Goal: Transaction & Acquisition: Book appointment/travel/reservation

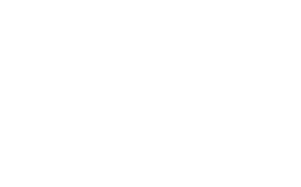
scroll to position [127, 0]
click at [264, 33] on icon at bounding box center [263, 38] width 13 height 10
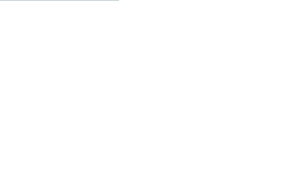
scroll to position [619, 0]
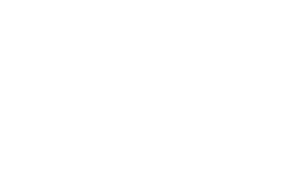
click at [40, 119] on span "Meraner Land" at bounding box center [33, 122] width 43 height 7
click at [154, 153] on link "Alle Familienhotels auf einen Blick" at bounding box center [150, 155] width 82 height 4
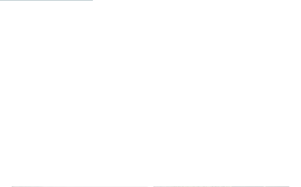
click at [191, 89] on h4 "TYROL family retreat" at bounding box center [221, 91] width 124 height 8
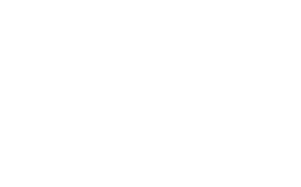
scroll to position [205, 0]
click at [282, 15] on img at bounding box center [285, 13] width 29 height 15
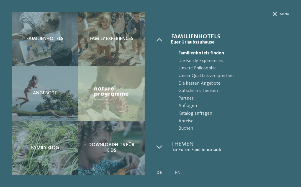
click at [187, 127] on span "Buchen" at bounding box center [233, 129] width 111 height 8
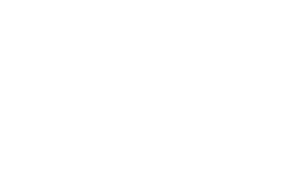
scroll to position [50, 0]
click at [59, 50] on input "Reiseziel" at bounding box center [56, 49] width 85 height 13
click at [124, 57] on input "Anreise" at bounding box center [124, 55] width 42 height 13
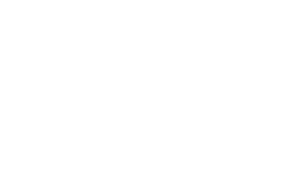
click at [171, 71] on span "Nächster Monat" at bounding box center [170, 71] width 6 height 6
click at [172, 70] on span "Nächster Monat" at bounding box center [169, 71] width 6 height 6
click at [171, 70] on div "Oktober 2025" at bounding box center [141, 71] width 66 height 8
click at [173, 68] on div "Oktober 2025" at bounding box center [141, 71] width 66 height 8
click at [172, 68] on div "Oktober 2025" at bounding box center [141, 71] width 66 height 8
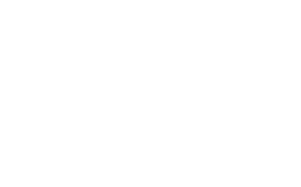
click at [169, 71] on span "Nächster Monat" at bounding box center [169, 71] width 6 height 6
click at [170, 70] on span "Nächster Monat" at bounding box center [169, 71] width 6 height 6
click at [171, 70] on span "Nächster Monat" at bounding box center [168, 71] width 6 height 6
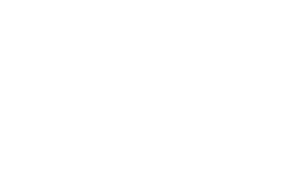
click at [170, 69] on span "Nächster Monat" at bounding box center [169, 71] width 6 height 6
click at [171, 70] on span "Nächster Monat" at bounding box center [170, 71] width 6 height 6
click at [171, 68] on span "Nächster Monat" at bounding box center [169, 71] width 6 height 6
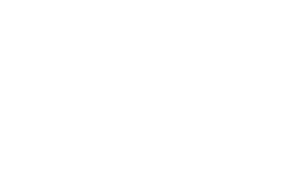
click at [161, 70] on span "Vorheriger Monat" at bounding box center [162, 71] width 6 height 6
click at [116, 101] on div "6" at bounding box center [113, 103] width 10 height 11
type input "**********"
click at [130, 112] on div "13" at bounding box center [127, 114] width 10 height 11
type input "**********"
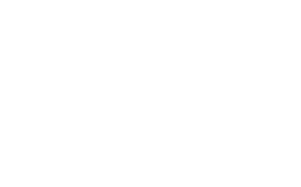
click at [220, 54] on icon "2 Gäste – 1 Zimmer" at bounding box center [218, 56] width 6 height 6
select select "*"
click at [229, 92] on select "* * * * * * * *" at bounding box center [211, 95] width 42 height 11
select select "*"
click at [170, 115] on select "* * * * * * * * * * ** ** ** ** ** ** ** **" at bounding box center [157, 120] width 28 height 11
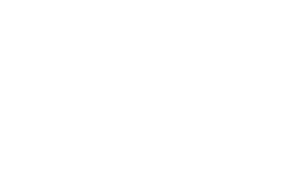
select select "**"
click at [228, 147] on select "**********" at bounding box center [187, 152] width 89 height 11
select select "**********"
click at [215, 165] on button "Speichern" at bounding box center [214, 171] width 52 height 13
click at [264, 53] on button "Suchen" at bounding box center [265, 55] width 42 height 13
